Goal: Transaction & Acquisition: Purchase product/service

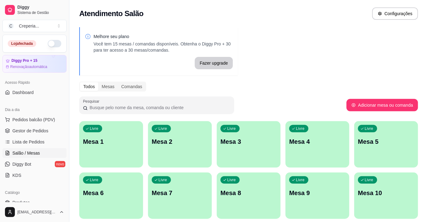
click at [114, 193] on p "Mesa 6" at bounding box center [111, 193] width 56 height 9
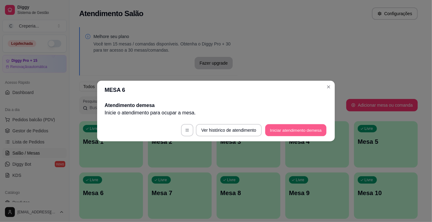
click at [274, 128] on button "Iniciar atendimento de mesa" at bounding box center [295, 131] width 61 height 12
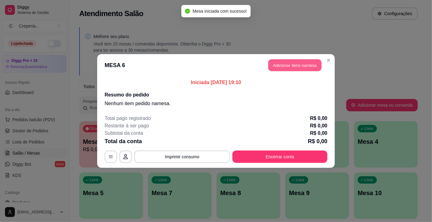
click at [278, 64] on button "Adicionar itens na mesa" at bounding box center [295, 65] width 53 height 12
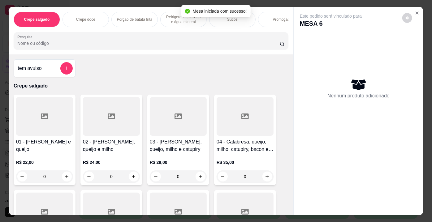
click at [70, 41] on div at bounding box center [151, 41] width 268 height 12
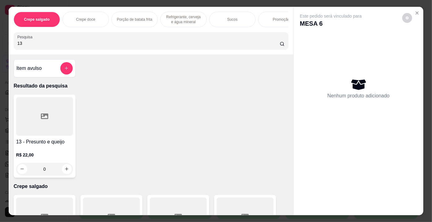
type input "13"
click at [62, 116] on div at bounding box center [44, 116] width 57 height 39
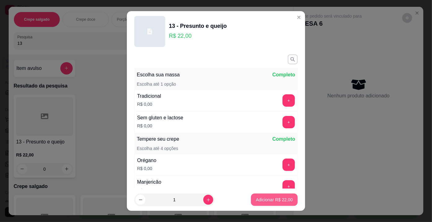
click at [282, 196] on button "Adicionar R$ 22,00" at bounding box center [274, 200] width 47 height 12
type input "1"
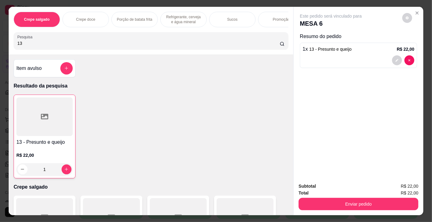
drag, startPoint x: 29, startPoint y: 44, endPoint x: 0, endPoint y: 38, distance: 30.0
click at [0, 38] on div "Crepe salgado Crepe doce Porção de batata frita Refrigerante, cerveja e água mi…" at bounding box center [216, 111] width 432 height 222
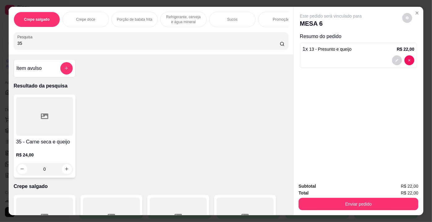
type input "35"
click at [42, 113] on div at bounding box center [44, 116] width 57 height 39
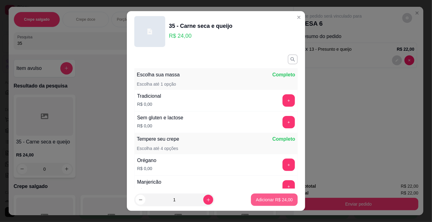
click at [271, 202] on p "Adicionar R$ 24,00" at bounding box center [274, 200] width 37 height 6
type input "1"
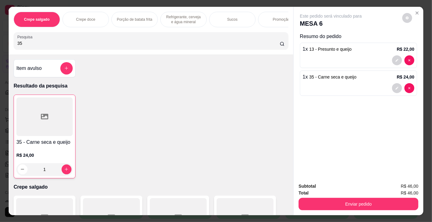
drag, startPoint x: 13, startPoint y: 45, endPoint x: 0, endPoint y: 39, distance: 14.2
click at [0, 39] on div "Crepe salgado Crepe doce Porção de batata frita Refrigerante, cerveja e água mi…" at bounding box center [216, 111] width 432 height 222
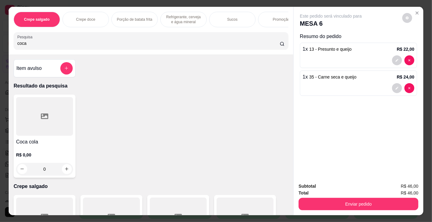
type input "coca"
click at [36, 113] on div at bounding box center [44, 116] width 57 height 39
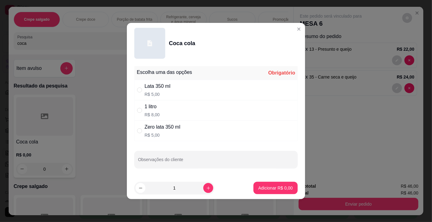
click at [156, 86] on div "Lata 350 ml" at bounding box center [158, 86] width 26 height 7
radio input "true"
click at [283, 191] on button "Adicionar R$ 5,00" at bounding box center [275, 188] width 43 height 12
type input "1"
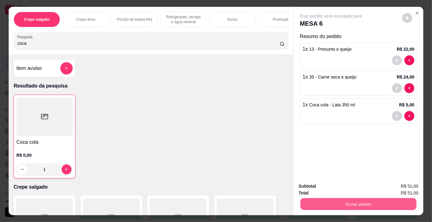
click at [342, 206] on button "Enviar pedido" at bounding box center [359, 205] width 116 height 12
click at [411, 189] on button "Enviar pedido" at bounding box center [402, 188] width 35 height 12
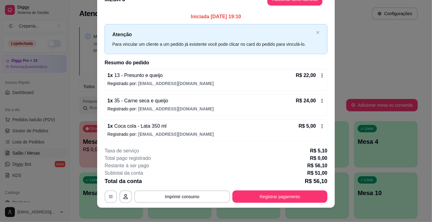
scroll to position [19, 0]
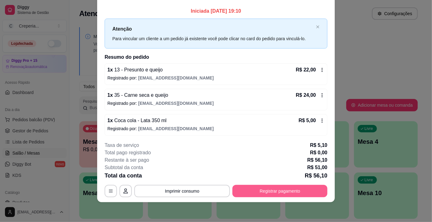
click at [279, 190] on button "Registrar pagamento" at bounding box center [280, 191] width 95 height 12
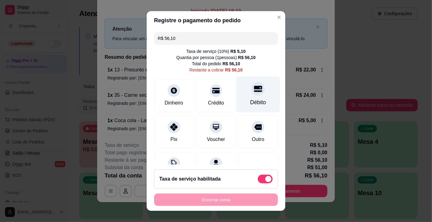
click at [240, 99] on div "Débito" at bounding box center [259, 95] width 44 height 36
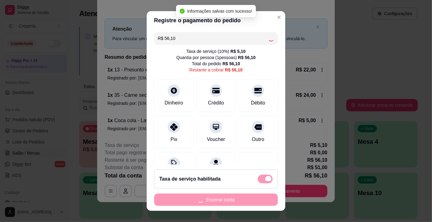
type input "R$ 0,00"
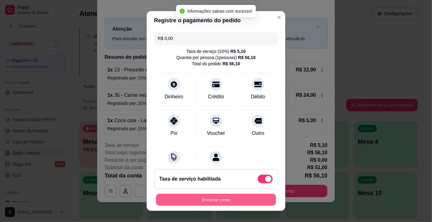
click at [216, 201] on button "Encerrar conta" at bounding box center [216, 200] width 120 height 12
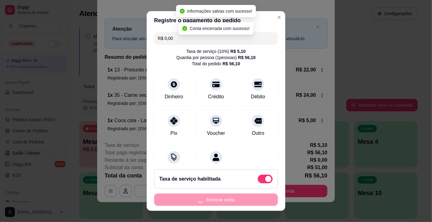
scroll to position [0, 0]
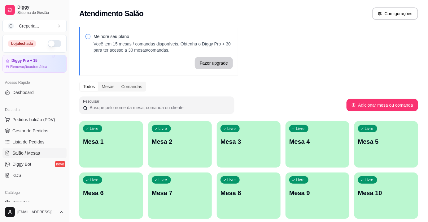
click at [289, 72] on div "Melhore seu plano Você tem 15 mesas / comandas disponíveis. Obtenha o Diggy Pro…" at bounding box center [248, 151] width 359 height 255
click at [42, 131] on span "Gestor de Pedidos" at bounding box center [30, 131] width 36 height 6
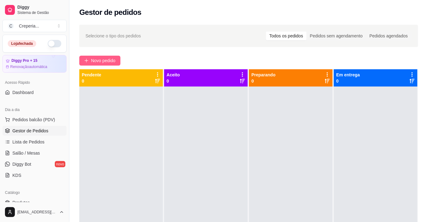
click at [106, 60] on span "Novo pedido" at bounding box center [103, 60] width 24 height 7
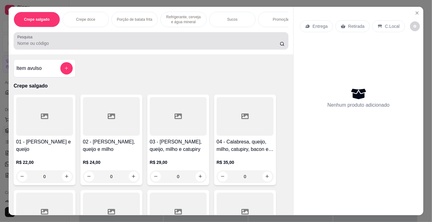
click at [63, 46] on input "Pesquisa" at bounding box center [148, 43] width 263 height 6
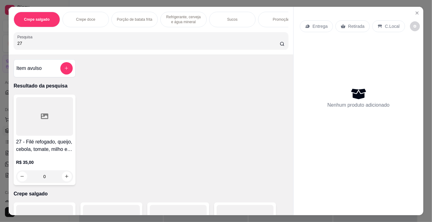
type input "27"
click at [47, 119] on div at bounding box center [44, 116] width 57 height 39
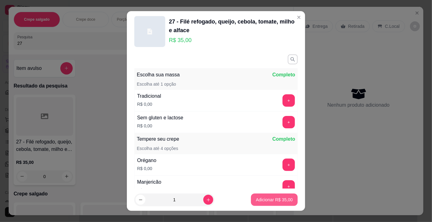
click at [278, 199] on p "Adicionar R$ 35,00" at bounding box center [274, 200] width 37 height 6
type input "1"
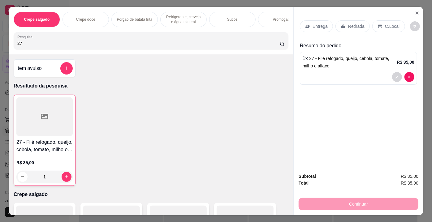
drag, startPoint x: 32, startPoint y: 42, endPoint x: 0, endPoint y: 42, distance: 32.2
click at [0, 42] on div "Crepe salgado Crepe doce Porção de batata frita Refrigerante, cerveja e água mi…" at bounding box center [216, 111] width 432 height 222
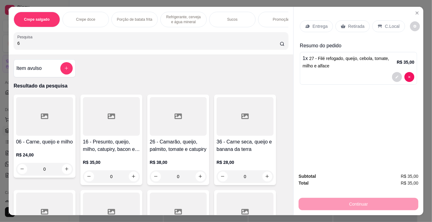
type input "6"
click at [56, 122] on div at bounding box center [44, 116] width 57 height 39
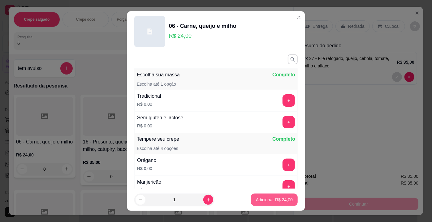
click at [264, 202] on p "Adicionar R$ 24,00" at bounding box center [274, 200] width 37 height 6
type input "1"
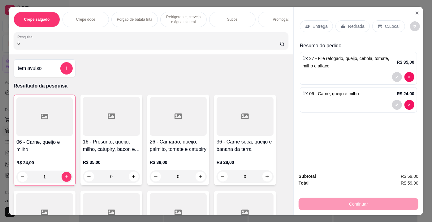
drag, startPoint x: 32, startPoint y: 43, endPoint x: 0, endPoint y: 48, distance: 32.0
click at [0, 45] on div "Crepe salgado Crepe doce Porção de batata frita Refrigerante, cerveja e água mi…" at bounding box center [216, 111] width 432 height 222
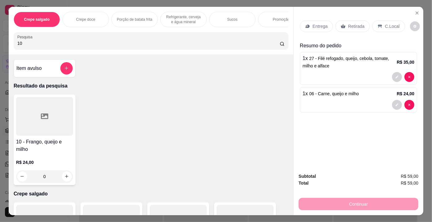
type input "10"
click at [64, 102] on div at bounding box center [44, 116] width 57 height 39
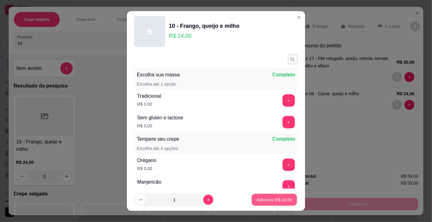
click at [286, 199] on p "Adicionar R$ 24,00" at bounding box center [275, 200] width 36 height 6
type input "1"
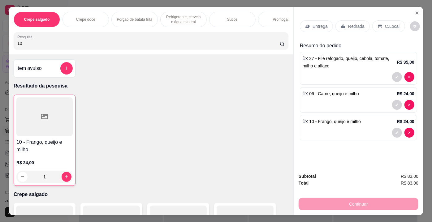
drag, startPoint x: 28, startPoint y: 44, endPoint x: 1, endPoint y: 47, distance: 27.7
click at [1, 47] on div "Crepe salgado Crepe doce Porção de batata frita Refrigerante, cerveja e água mi…" at bounding box center [216, 111] width 432 height 222
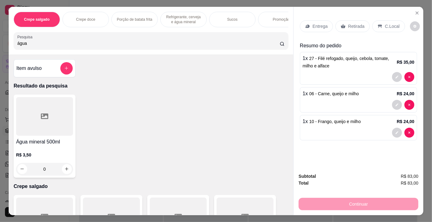
type input "água"
click at [42, 110] on div at bounding box center [44, 116] width 57 height 39
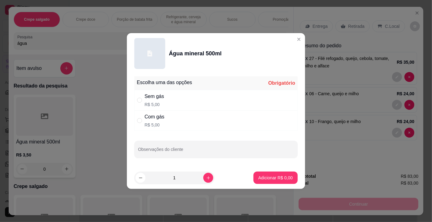
click at [149, 100] on div "Sem gás" at bounding box center [155, 96] width 20 height 7
radio input "true"
click at [259, 178] on p "Adicionar R$ 5,00" at bounding box center [275, 178] width 33 height 6
type input "1"
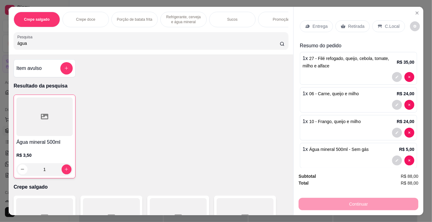
click at [345, 23] on div "Retirada" at bounding box center [353, 26] width 34 height 12
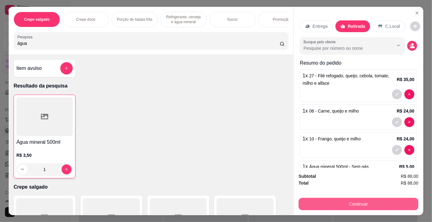
click at [347, 202] on button "Continuar" at bounding box center [359, 204] width 120 height 12
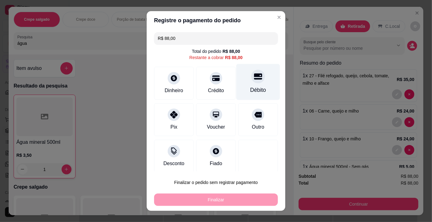
click at [238, 81] on div "Débito" at bounding box center [259, 82] width 44 height 36
type input "R$ 0,00"
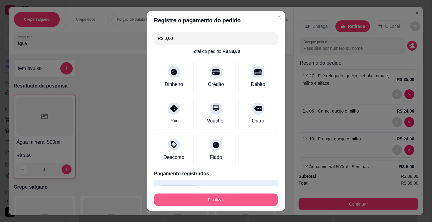
click at [204, 200] on button "Finalizar" at bounding box center [216, 200] width 124 height 12
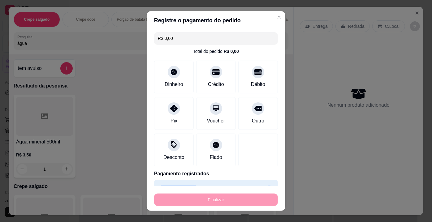
type input "0"
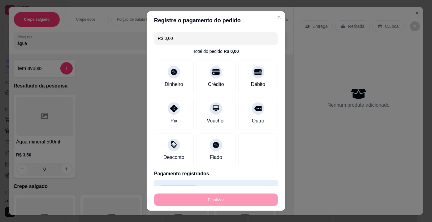
type input "-R$ 88,00"
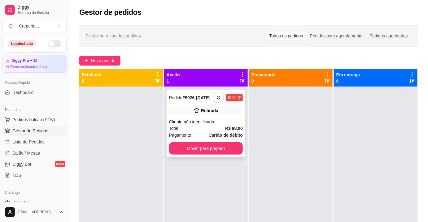
click at [223, 125] on div "Cliente não identificado" at bounding box center [206, 122] width 74 height 6
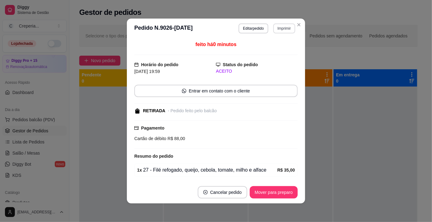
click at [276, 26] on button "Imprimir" at bounding box center [285, 29] width 22 height 10
click at [277, 50] on button "IMPRESSORA" at bounding box center [271, 50] width 43 height 10
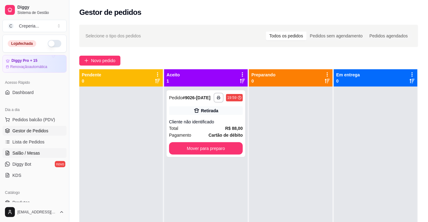
click at [34, 152] on span "Salão / Mesas" at bounding box center [26, 153] width 28 height 6
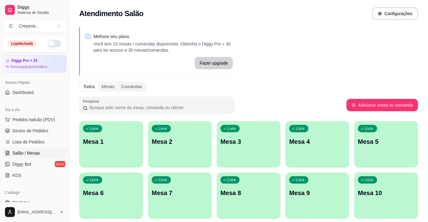
click at [392, 137] on div "Livre Mesa 5" at bounding box center [386, 140] width 64 height 39
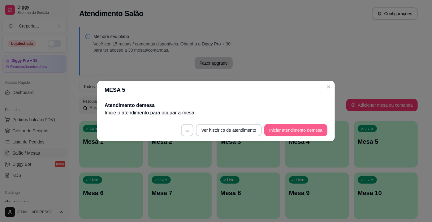
click at [297, 132] on button "Iniciar atendimento de mesa" at bounding box center [296, 130] width 63 height 12
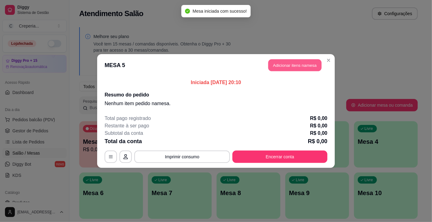
click at [292, 69] on button "Adicionar itens na mesa" at bounding box center [295, 65] width 53 height 12
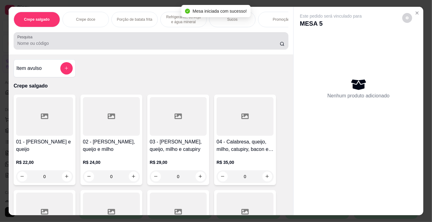
click at [77, 46] on input "Pesquisa" at bounding box center [148, 43] width 263 height 6
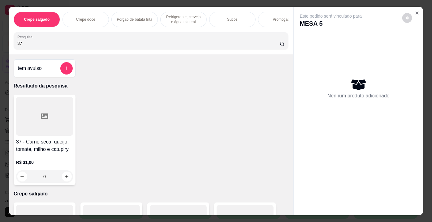
type input "37"
click at [61, 112] on div at bounding box center [44, 116] width 57 height 39
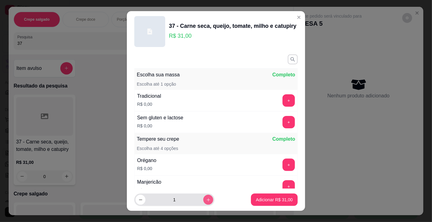
click at [206, 198] on icon "increase-product-quantity" at bounding box center [208, 200] width 5 height 5
type input "2"
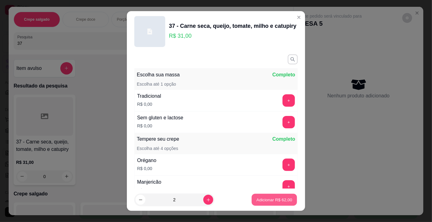
click at [261, 199] on p "Adicionar R$ 62,00" at bounding box center [275, 200] width 36 height 6
type input "2"
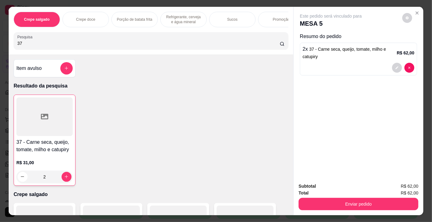
drag, startPoint x: 34, startPoint y: 46, endPoint x: 0, endPoint y: 46, distance: 34.1
click at [0, 46] on div "Crepe salgado Crepe doce Porção de batata frita Refrigerante, cerveja e água mi…" at bounding box center [216, 111] width 432 height 222
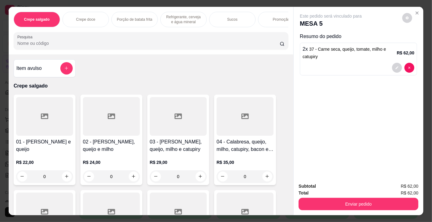
type input "n"
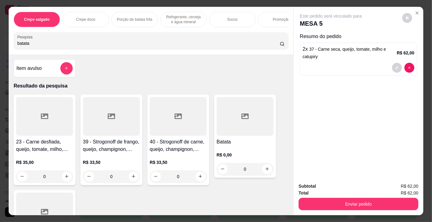
type input "batata"
click at [245, 119] on icon at bounding box center [245, 117] width 7 height 6
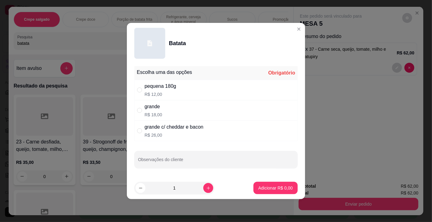
click at [163, 109] on div "grande R$ 18,00" at bounding box center [216, 110] width 164 height 20
radio input "true"
click at [284, 189] on p "Adicionar R$ 18,00" at bounding box center [274, 188] width 37 height 6
type input "1"
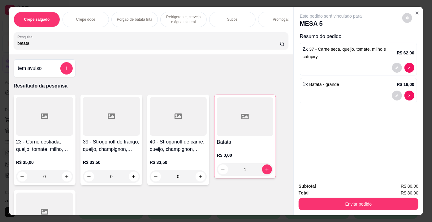
drag, startPoint x: 54, startPoint y: 42, endPoint x: 0, endPoint y: 50, distance: 54.4
click at [0, 50] on div "Crepe salgado Crepe doce Porção de batata frita Refrigerante, cerveja e água mi…" at bounding box center [216, 111] width 432 height 222
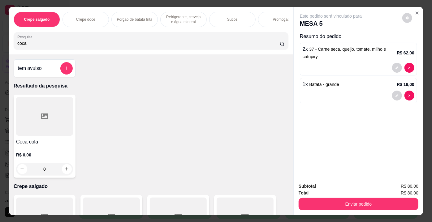
type input "coca"
click at [39, 106] on div at bounding box center [44, 116] width 57 height 39
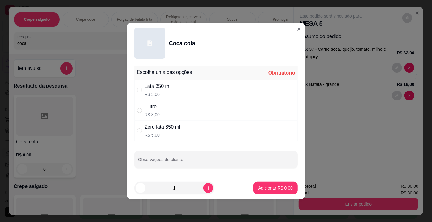
click at [160, 112] on div "1 litro R$ 8,00" at bounding box center [216, 110] width 164 height 20
radio input "true"
click at [287, 188] on p "Adicionar R$ 8,00" at bounding box center [275, 188] width 33 height 6
type input "1"
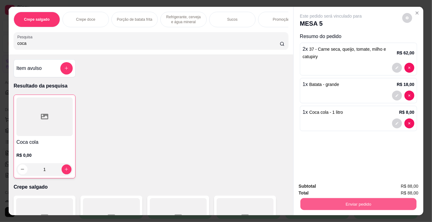
click at [351, 201] on button "Enviar pedido" at bounding box center [359, 205] width 116 height 12
click at [404, 190] on button "Enviar pedido" at bounding box center [402, 188] width 35 height 12
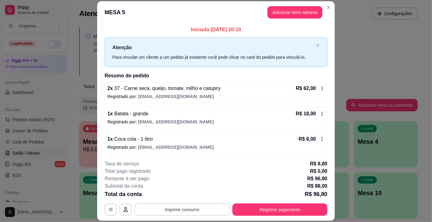
click at [220, 208] on button "Imprimir consumo" at bounding box center [182, 210] width 96 height 12
click at [195, 196] on button "IMPRESSORA" at bounding box center [181, 196] width 43 height 10
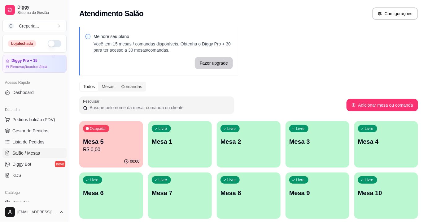
click at [240, 142] on p "Mesa 2" at bounding box center [249, 142] width 56 height 9
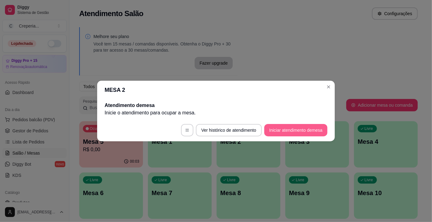
click at [282, 128] on button "Iniciar atendimento de mesa" at bounding box center [296, 130] width 63 height 12
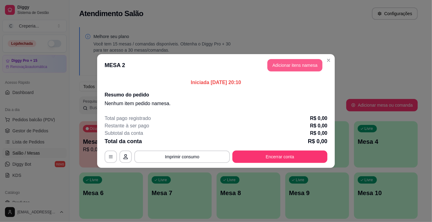
click at [295, 66] on button "Adicionar itens na mesa" at bounding box center [295, 65] width 55 height 12
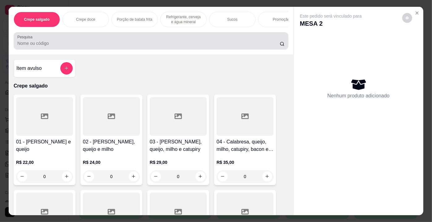
click at [142, 38] on div at bounding box center [151, 41] width 268 height 12
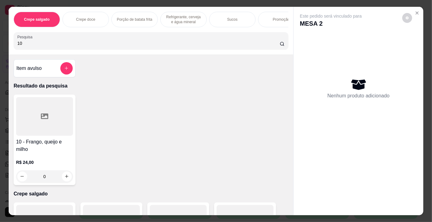
type input "10"
click at [38, 131] on div at bounding box center [44, 116] width 57 height 39
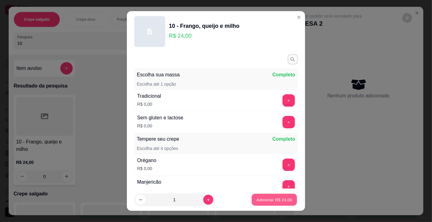
click at [268, 198] on p "Adicionar R$ 24,00" at bounding box center [275, 200] width 36 height 6
type input "1"
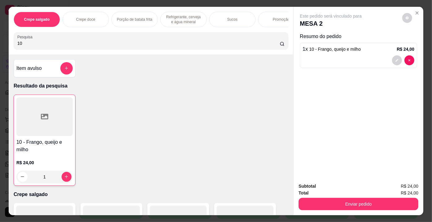
drag, startPoint x: 34, startPoint y: 44, endPoint x: 0, endPoint y: 49, distance: 34.7
click at [0, 49] on div "Crepe salgado Crepe doce Porção de batata frita Refrigerante, cerveja e água mi…" at bounding box center [216, 111] width 432 height 222
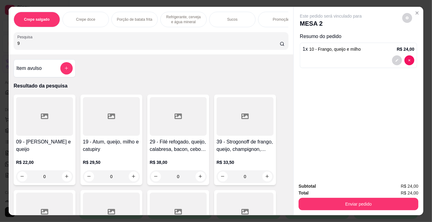
type input "9"
click at [55, 118] on div at bounding box center [44, 116] width 57 height 39
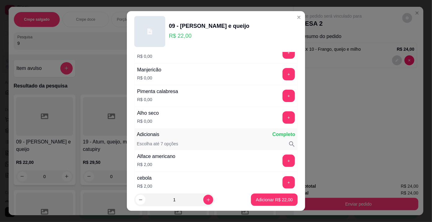
scroll to position [169, 0]
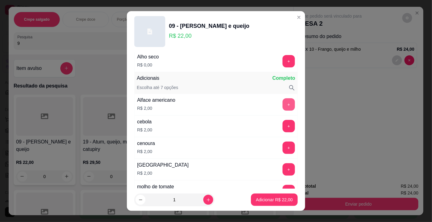
click at [283, 99] on button "+" at bounding box center [289, 105] width 12 height 12
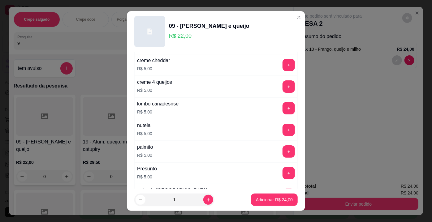
scroll to position [760, 0]
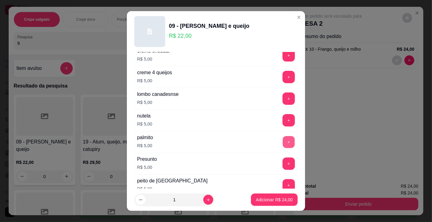
click at [283, 136] on button "+" at bounding box center [289, 142] width 12 height 12
click at [261, 204] on button "Adicionar R$ 29,00" at bounding box center [274, 200] width 47 height 12
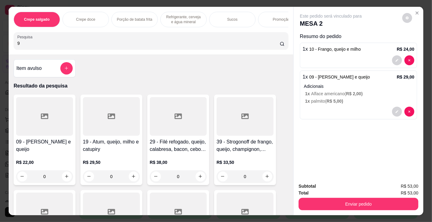
drag, startPoint x: 24, startPoint y: 43, endPoint x: 8, endPoint y: 48, distance: 16.7
click at [9, 48] on div "Crepe salgado Crepe doce Porção de batata frita Refrigerante, cerveja e água mi…" at bounding box center [151, 31] width 285 height 48
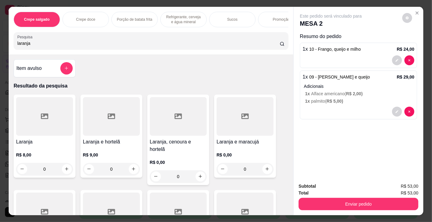
type input "laranja"
click at [51, 133] on div at bounding box center [44, 116] width 57 height 39
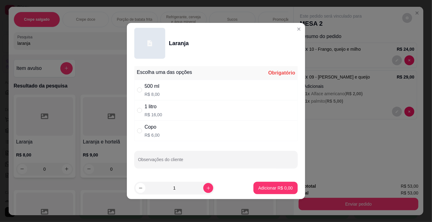
click at [159, 113] on p "R$ 16,00" at bounding box center [154, 115] width 18 height 6
radio input "true"
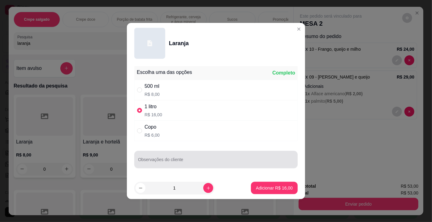
click at [183, 160] on input "Observações do cliente" at bounding box center [216, 162] width 156 height 6
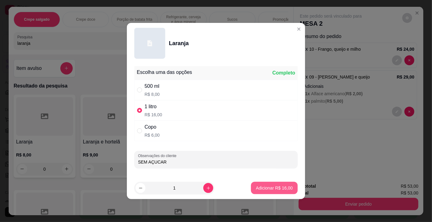
type input "SEM AÇUCAR"
click at [269, 190] on p "Adicionar R$ 16,00" at bounding box center [275, 188] width 36 height 6
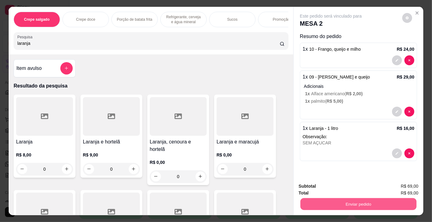
click at [335, 201] on button "Enviar pedido" at bounding box center [359, 205] width 116 height 12
click at [392, 186] on button "Enviar pedido" at bounding box center [402, 188] width 35 height 12
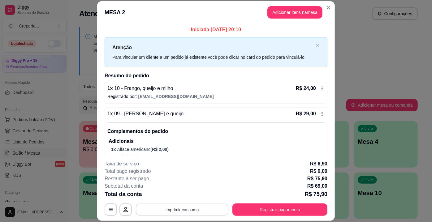
click at [195, 210] on button "Imprimir consumo" at bounding box center [182, 210] width 93 height 12
click at [188, 197] on button "IMPRESSORA" at bounding box center [181, 196] width 43 height 10
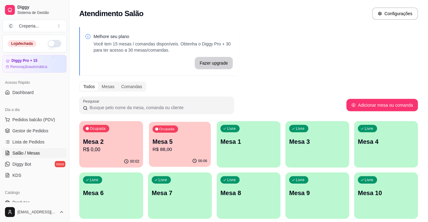
click at [172, 148] on p "R$ 88,00" at bounding box center [180, 149] width 55 height 7
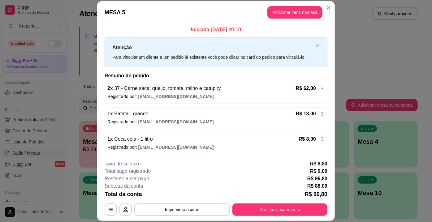
scroll to position [0, 0]
click at [182, 208] on button "Imprimir consumo" at bounding box center [182, 210] width 93 height 12
click at [183, 196] on button "IMPRESSORA" at bounding box center [181, 196] width 43 height 10
click at [278, 210] on button "Registrar pagamento" at bounding box center [280, 210] width 95 height 12
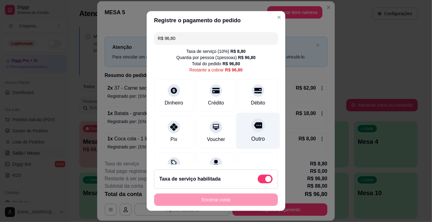
drag, startPoint x: 245, startPoint y: 91, endPoint x: 253, endPoint y: 115, distance: 25.6
click at [255, 91] on icon at bounding box center [258, 90] width 7 height 7
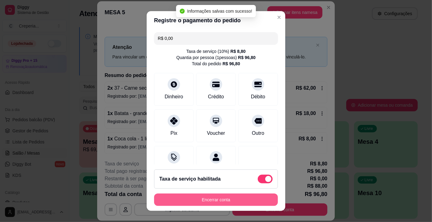
type input "R$ 0,00"
click at [214, 202] on button "Encerrar conta" at bounding box center [216, 200] width 124 height 12
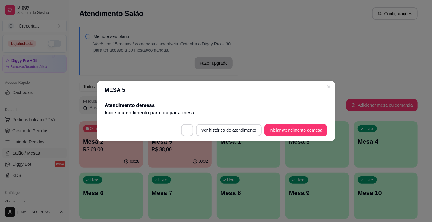
scroll to position [0, 0]
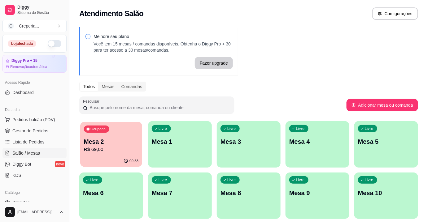
click at [125, 134] on div "Ocupada Mesa 2 R$ 69,00" at bounding box center [111, 138] width 62 height 33
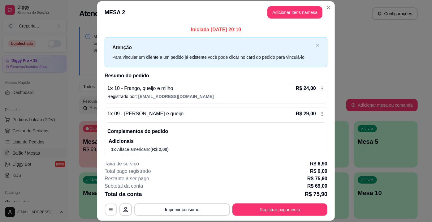
click at [105, 208] on button "button" at bounding box center [111, 210] width 12 height 12
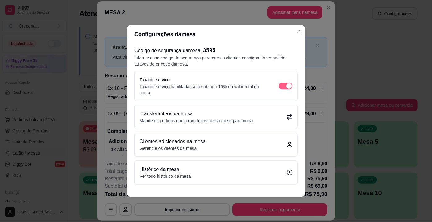
click at [286, 88] on span "button" at bounding box center [286, 86] width 14 height 7
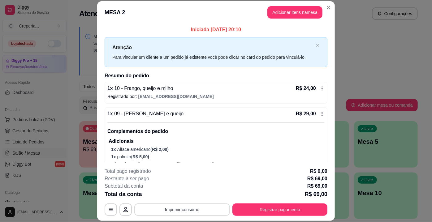
click at [168, 214] on button "Imprimir consumo" at bounding box center [182, 210] width 96 height 12
click at [167, 199] on button "IMPRESSORA" at bounding box center [181, 196] width 43 height 10
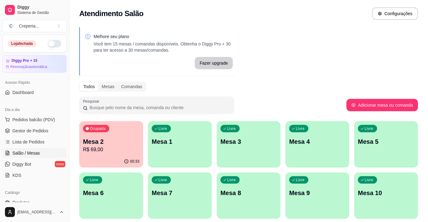
click at [114, 151] on p "R$ 69,00" at bounding box center [111, 149] width 56 height 7
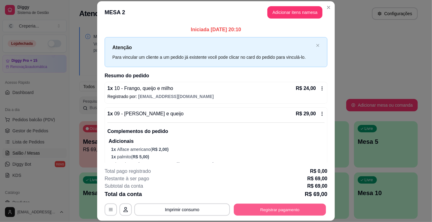
click at [287, 213] on button "Registrar pagamento" at bounding box center [280, 210] width 92 height 12
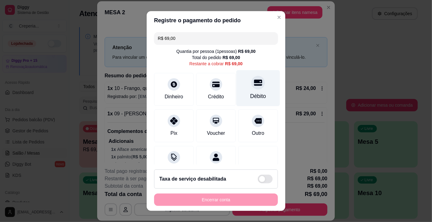
click at [254, 90] on div "Débito" at bounding box center [259, 88] width 44 height 36
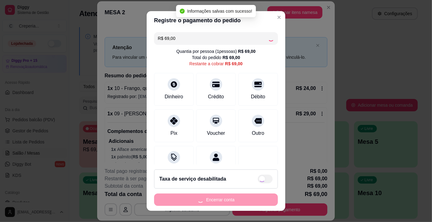
type input "R$ 0,00"
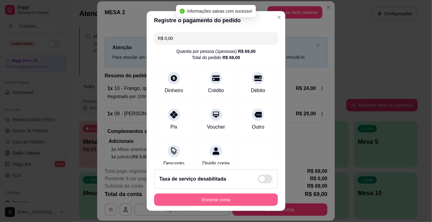
click at [253, 199] on button "Encerrar conta" at bounding box center [216, 200] width 124 height 12
